Goal: Use online tool/utility: Utilize a website feature to perform a specific function

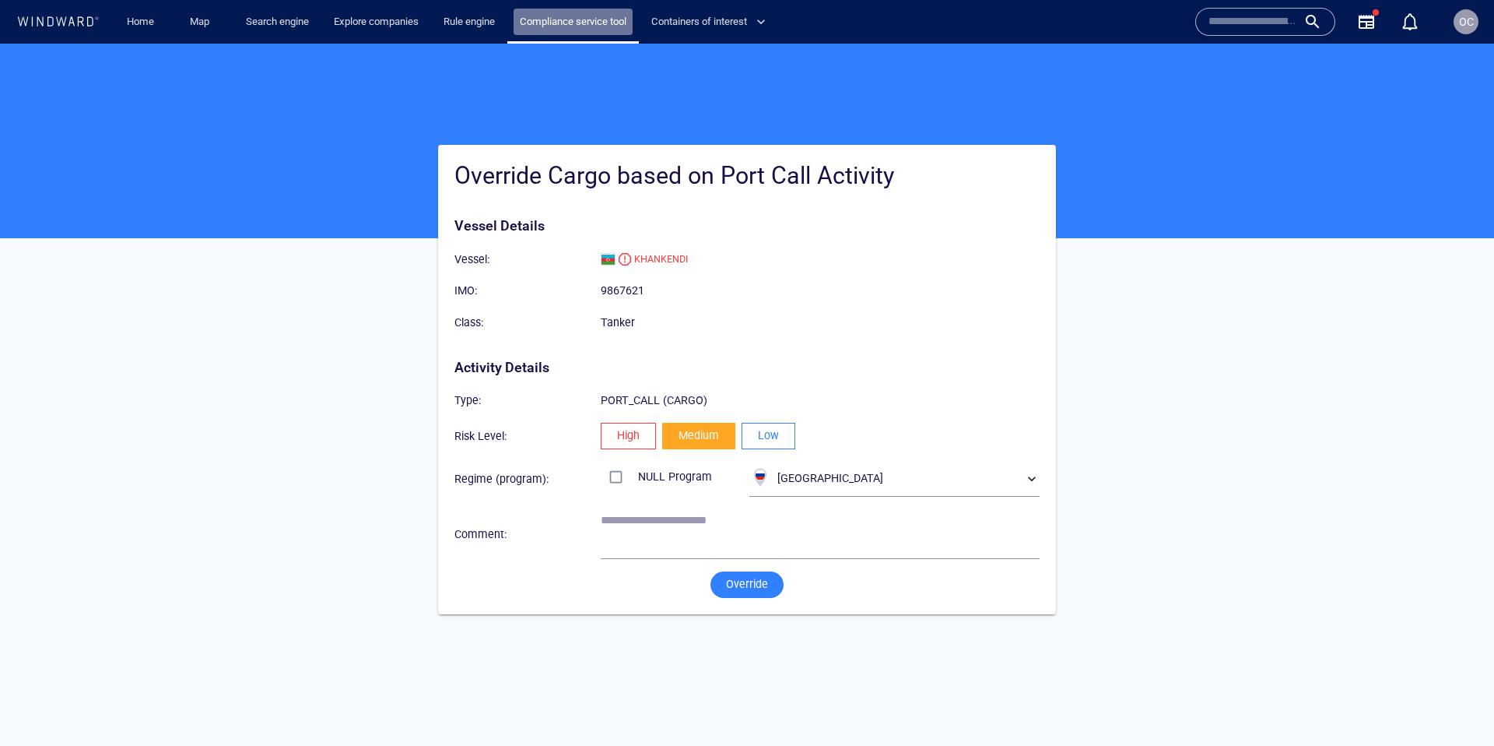
click at [591, 23] on link "Compliance service tool" at bounding box center [573, 22] width 119 height 27
click at [613, 402] on p "PORT_CALL (CARGO)" at bounding box center [820, 400] width 439 height 19
